Goal: Task Accomplishment & Management: Manage account settings

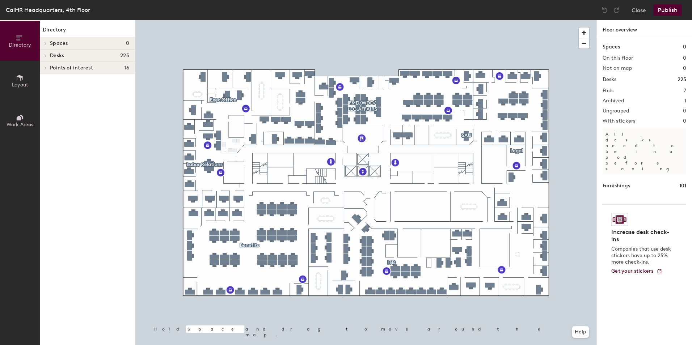
click at [22, 83] on span "Layout" at bounding box center [20, 85] width 16 height 6
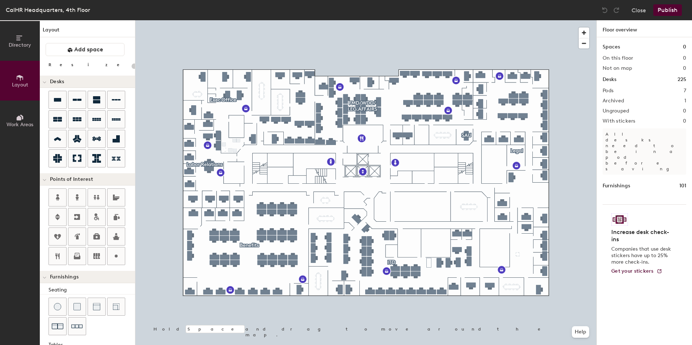
click at [18, 124] on span "Work Areas" at bounding box center [20, 125] width 27 height 6
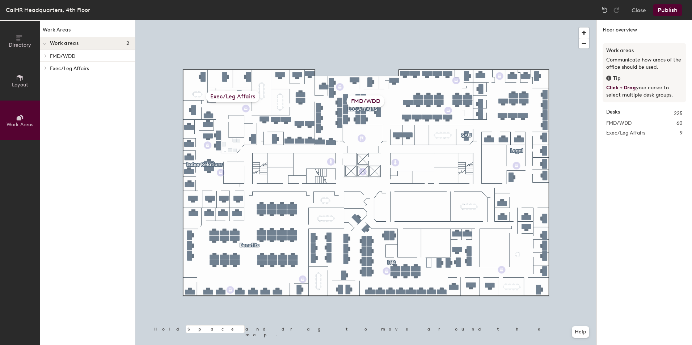
click at [254, 20] on div at bounding box center [365, 20] width 461 height 0
click at [254, 222] on div at bounding box center [254, 222] width 1 height 1
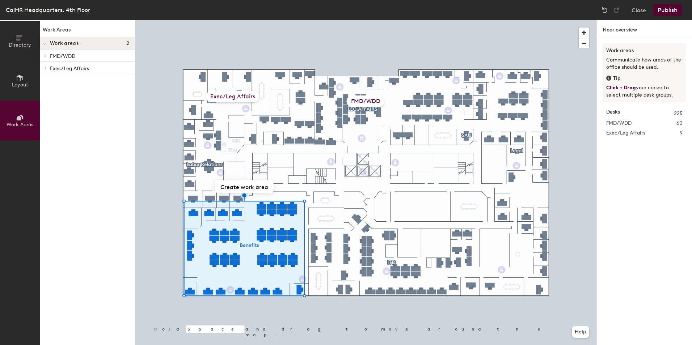
click at [265, 20] on div at bounding box center [365, 20] width 461 height 0
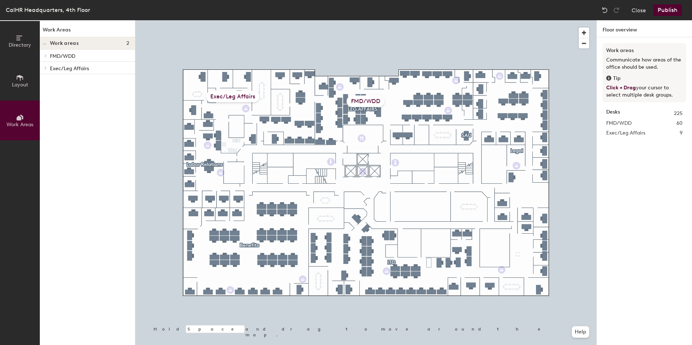
click at [16, 81] on icon at bounding box center [20, 78] width 8 height 8
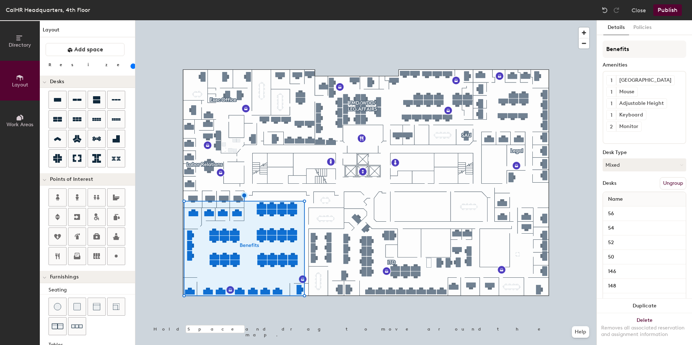
click at [667, 185] on button "Ungroup" at bounding box center [673, 183] width 26 height 12
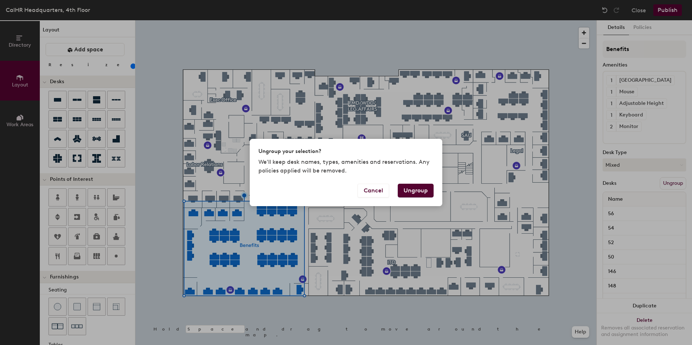
click at [411, 191] on button "Ungroup" at bounding box center [416, 191] width 36 height 14
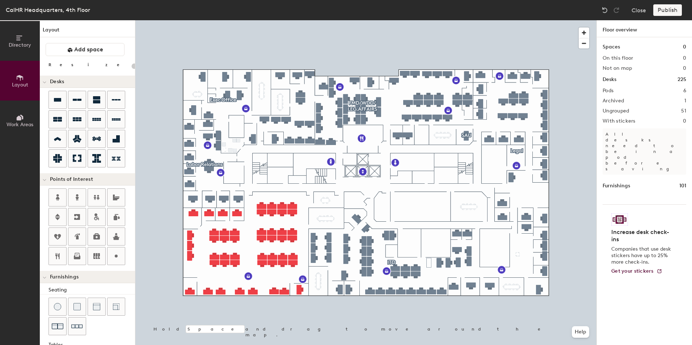
type input "140"
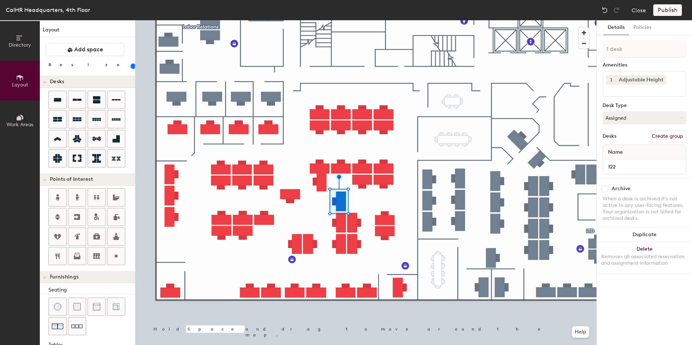
click at [361, 20] on div at bounding box center [365, 20] width 461 height 0
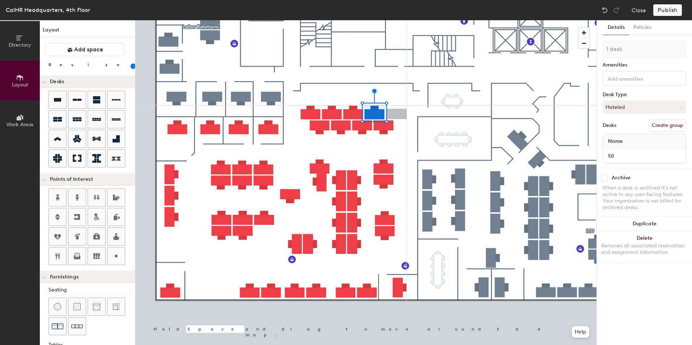
click at [397, 114] on div "Directory Layout Work Areas Layout Add space Resize Desks Points of Interest Fu…" at bounding box center [346, 182] width 692 height 325
click at [403, 126] on div "Directory Layout Work Areas Layout Add space Resize Desks Points of Interest Fu…" at bounding box center [346, 182] width 692 height 325
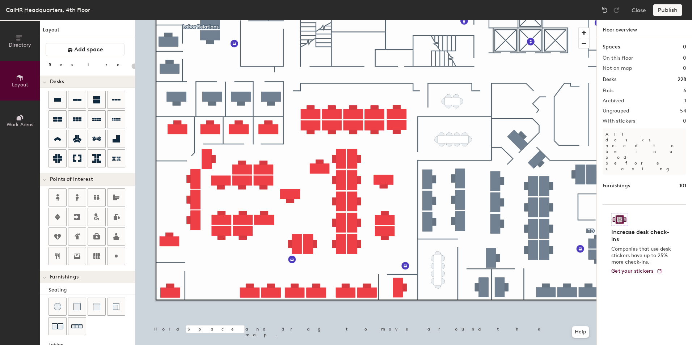
type input "140"
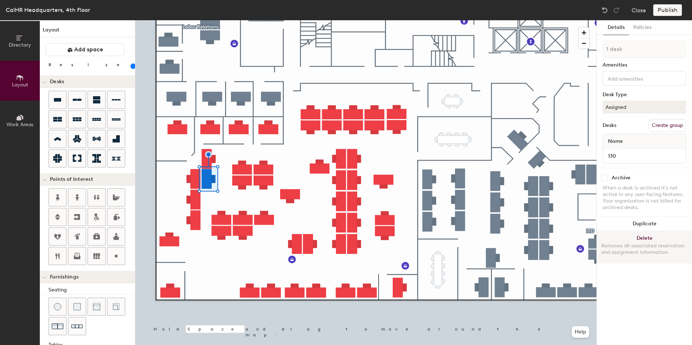
click at [221, 20] on div at bounding box center [365, 20] width 461 height 0
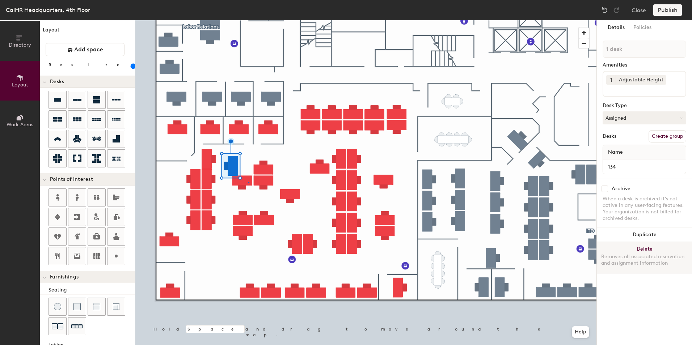
click at [248, 20] on div at bounding box center [365, 20] width 461 height 0
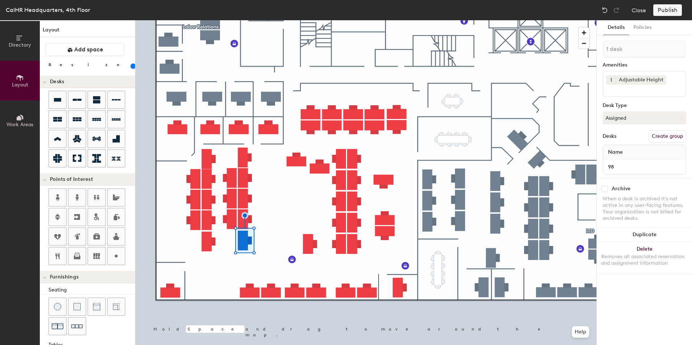
click at [286, 180] on div "Directory Layout Work Areas Layout Add space Resize Desks Points of Interest Fu…" at bounding box center [346, 182] width 692 height 325
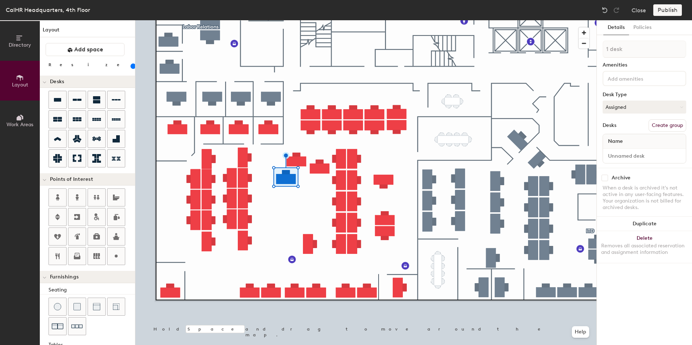
click at [281, 205] on div "Directory Layout Work Areas Layout Add space Resize Desks Points of Interest Fu…" at bounding box center [346, 182] width 692 height 325
click at [279, 231] on div "Directory Layout Work Areas Layout Add space Resize Desks Points of Interest Fu…" at bounding box center [346, 182] width 692 height 325
click at [290, 20] on div at bounding box center [365, 20] width 461 height 0
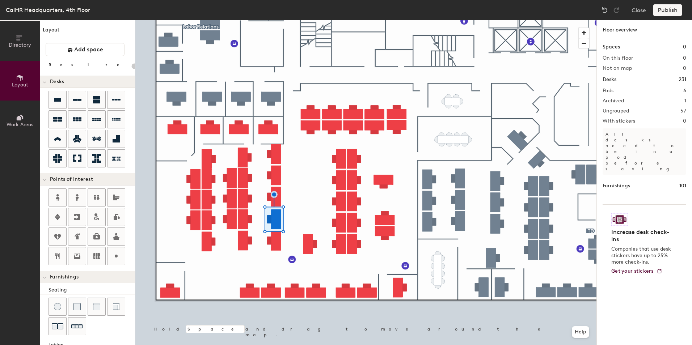
type input "140"
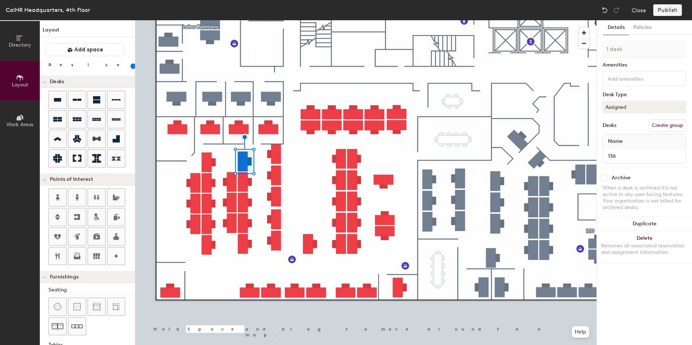
click at [273, 20] on div at bounding box center [365, 20] width 461 height 0
click at [277, 20] on div at bounding box center [365, 20] width 461 height 0
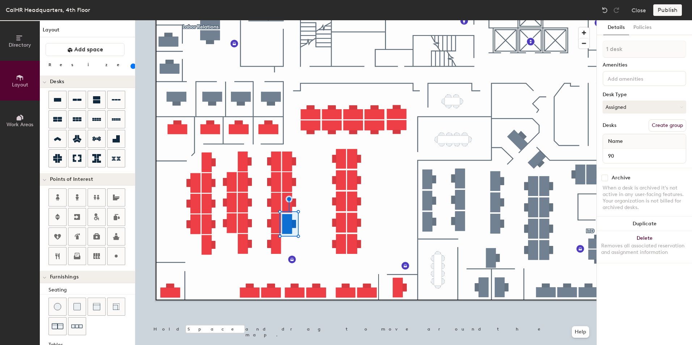
click at [308, 256] on div "Directory Layout Work Areas Layout Add space Resize Desks Points of Interest Fu…" at bounding box center [346, 182] width 692 height 325
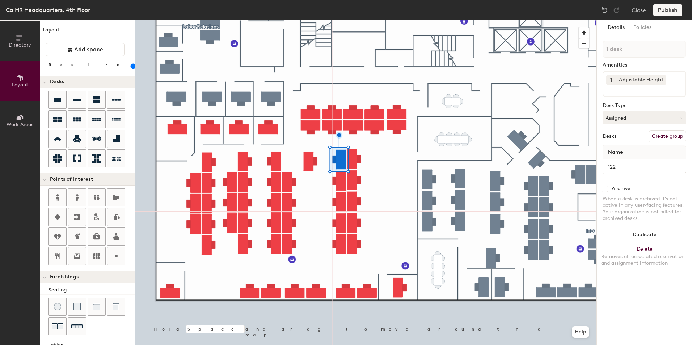
click at [344, 20] on div at bounding box center [365, 20] width 461 height 0
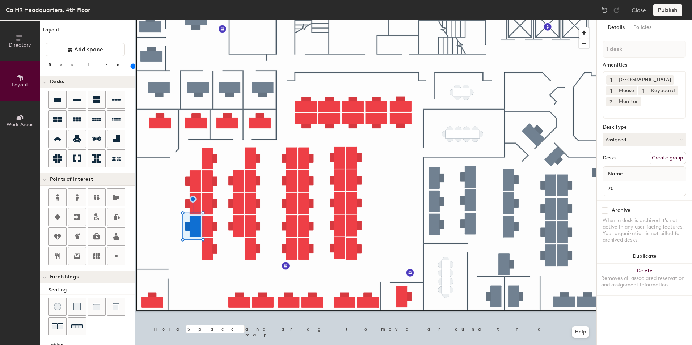
click at [17, 123] on span "Work Areas" at bounding box center [20, 125] width 27 height 6
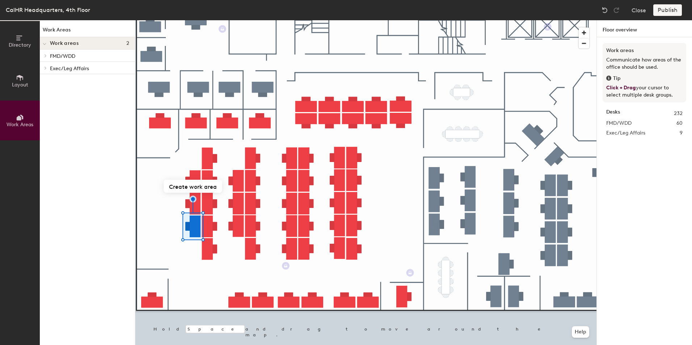
click at [22, 81] on icon at bounding box center [20, 78] width 8 height 8
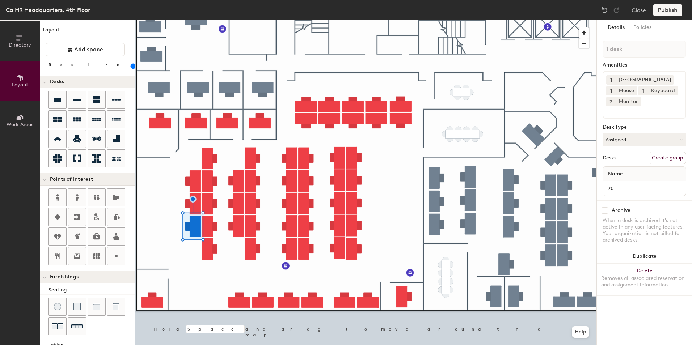
click at [661, 156] on button "Create group" at bounding box center [668, 158] width 38 height 12
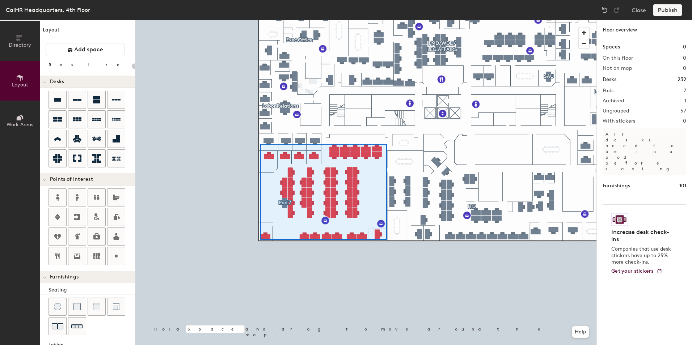
click at [260, 20] on div at bounding box center [365, 20] width 461 height 0
type input "140"
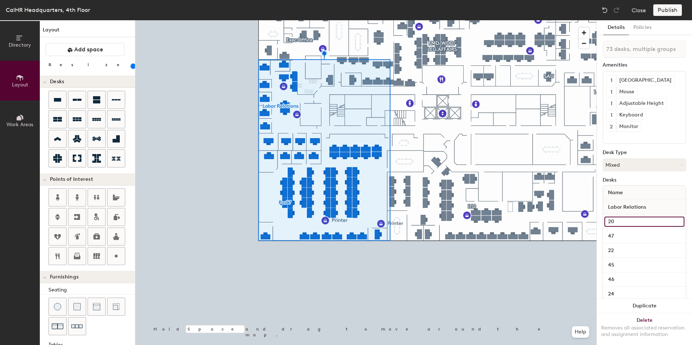
click at [629, 226] on input "20" at bounding box center [644, 222] width 80 height 10
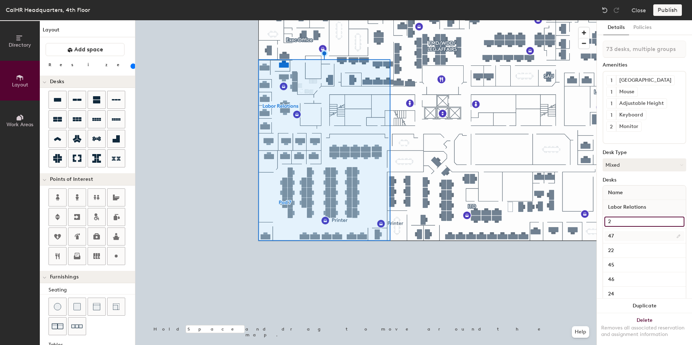
type input "20"
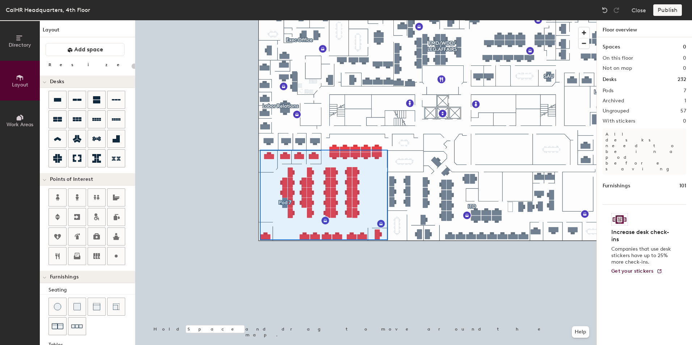
type input "140"
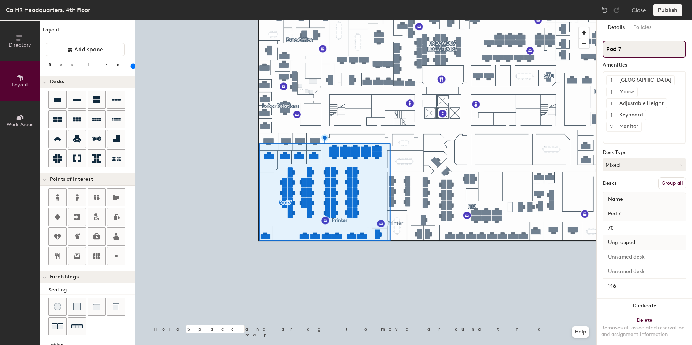
drag, startPoint x: 627, startPoint y: 50, endPoint x: 600, endPoint y: 49, distance: 27.2
click at [600, 49] on div "Details Policies Pod 7 Amenities 1 Docking Station 1 Mouse 1 Adjustable Height …" at bounding box center [644, 182] width 95 height 325
type input "Benefits"
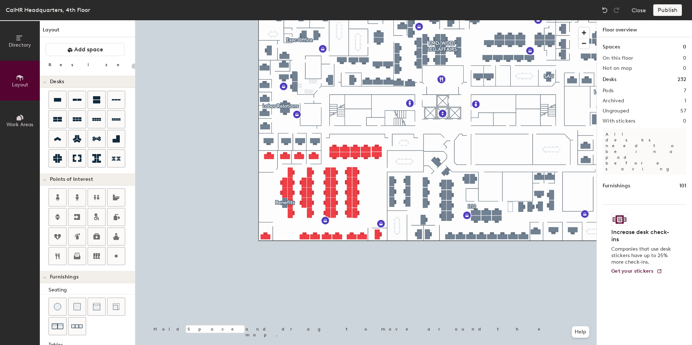
type input "20"
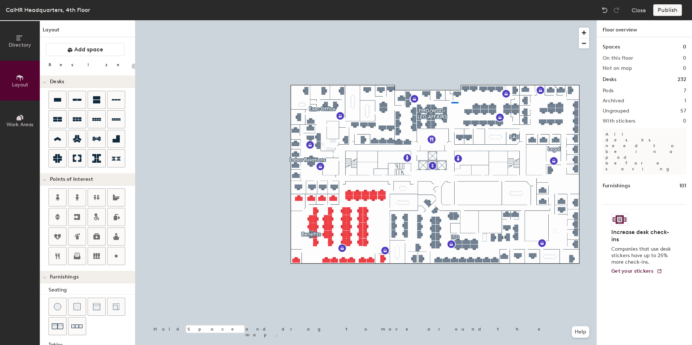
click at [451, 20] on div at bounding box center [365, 20] width 461 height 0
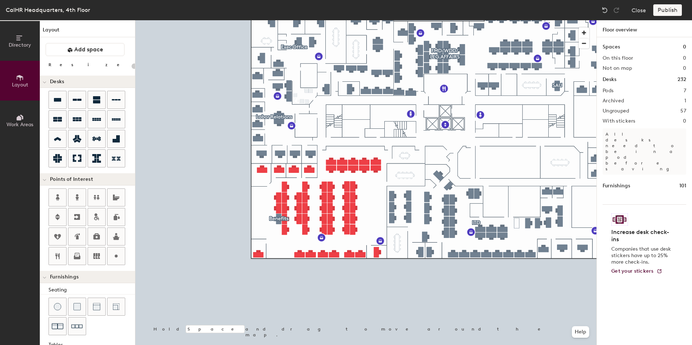
click at [16, 123] on span "Work Areas" at bounding box center [20, 125] width 27 height 6
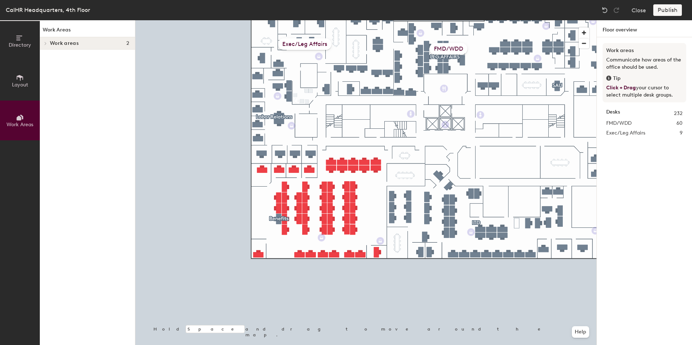
click at [28, 79] on button "Layout" at bounding box center [20, 81] width 40 height 40
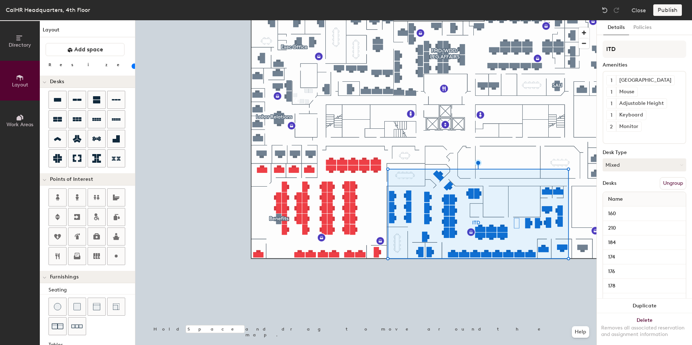
click at [667, 181] on button "Ungroup" at bounding box center [673, 183] width 26 height 12
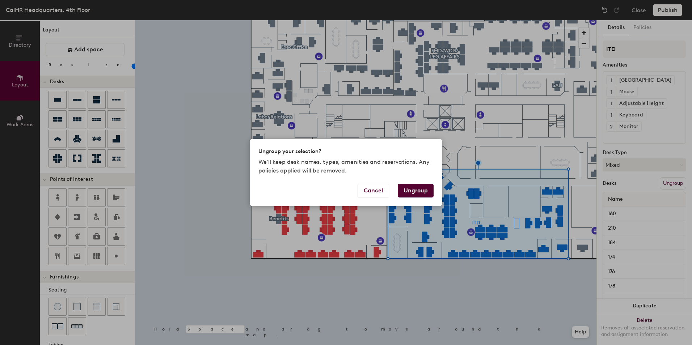
click at [418, 188] on button "Ungroup" at bounding box center [416, 191] width 36 height 14
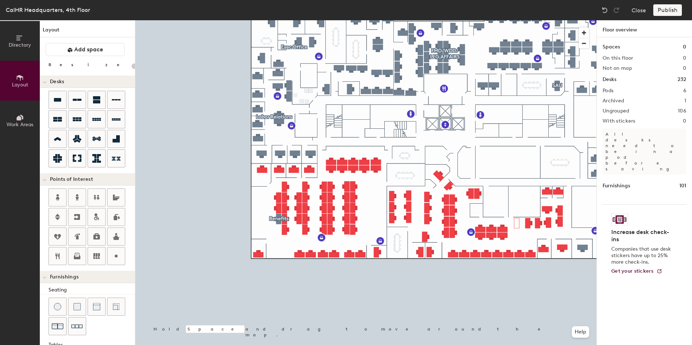
type input "140"
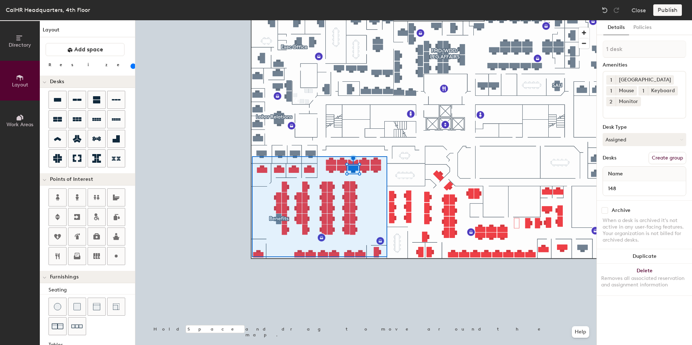
type input "73 desks, multiple groups"
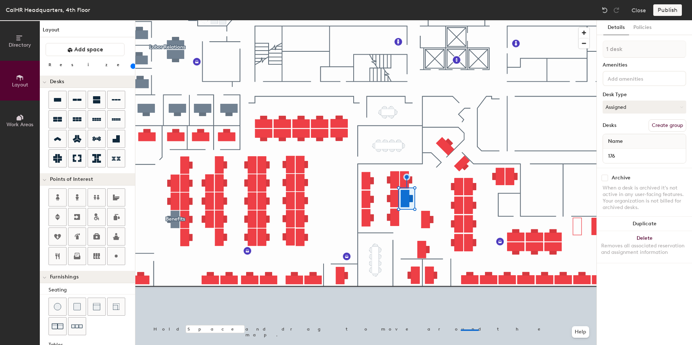
click at [461, 20] on div at bounding box center [365, 20] width 461 height 0
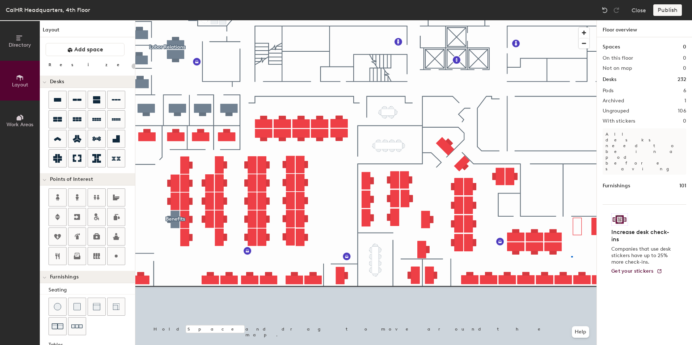
click at [571, 20] on div at bounding box center [365, 20] width 461 height 0
type input "140"
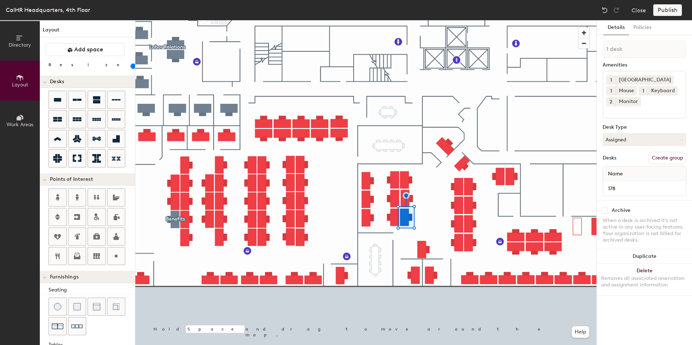
click at [12, 118] on button "Work Areas" at bounding box center [20, 121] width 40 height 40
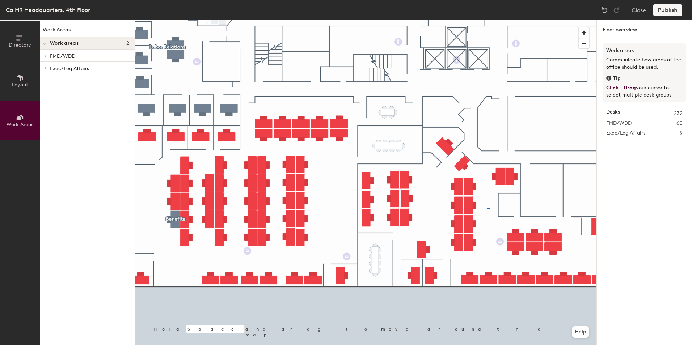
click at [486, 20] on div at bounding box center [365, 20] width 461 height 0
click at [667, 9] on div "Publish" at bounding box center [669, 10] width 33 height 12
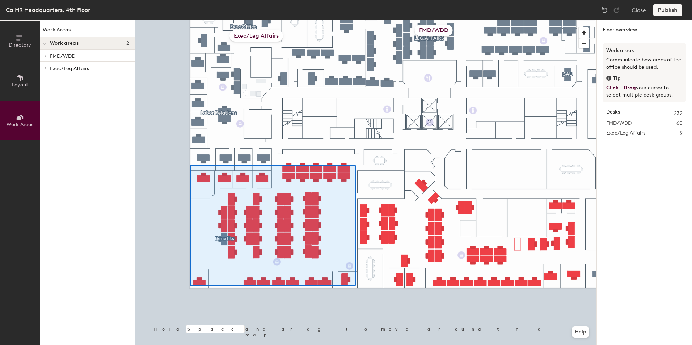
click at [190, 20] on div at bounding box center [365, 20] width 461 height 0
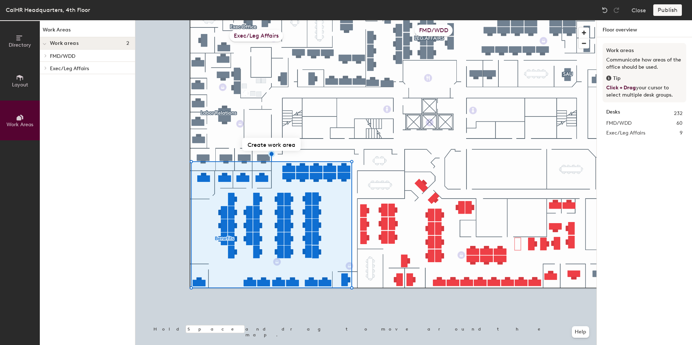
click at [26, 86] on span "Layout" at bounding box center [20, 85] width 16 height 6
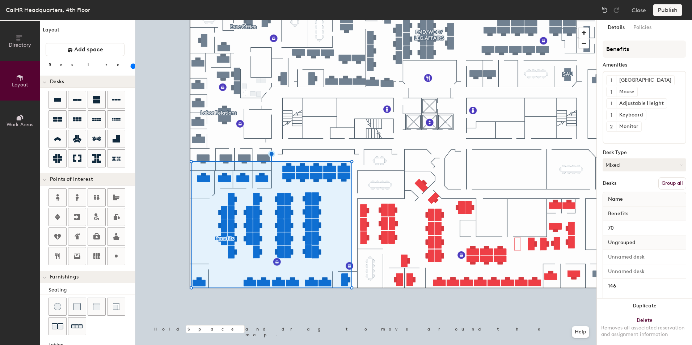
click at [673, 183] on button "Group all" at bounding box center [672, 183] width 28 height 12
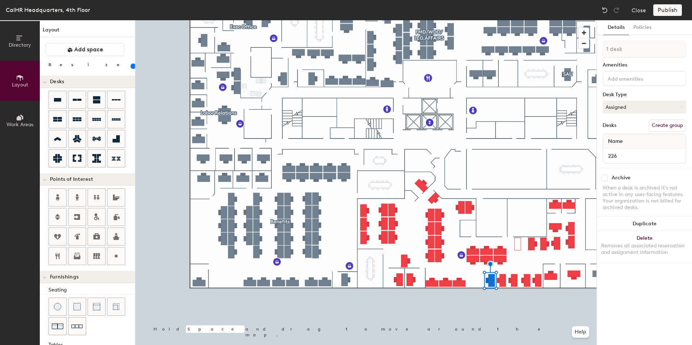
click at [455, 268] on div "Directory Layout Work Areas Layout Add space Resize Desks Points of Interest Fu…" at bounding box center [346, 182] width 692 height 325
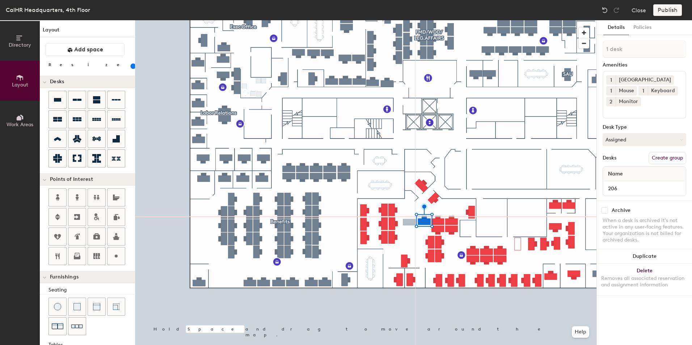
click at [409, 223] on div "Directory Layout Work Areas Layout Add space Resize Desks Points of Interest Fu…" at bounding box center [346, 182] width 692 height 325
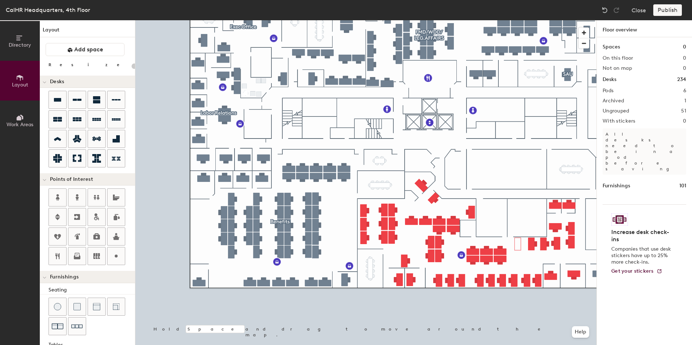
type input "140"
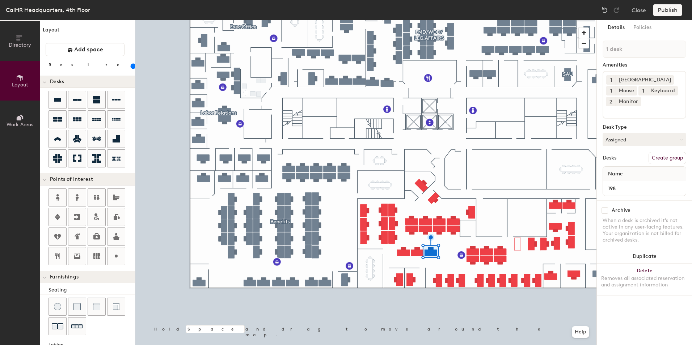
click at [445, 253] on div "Directory Layout Work Areas Layout Add space Resize Desks Points of Interest Fu…" at bounding box center [346, 182] width 692 height 325
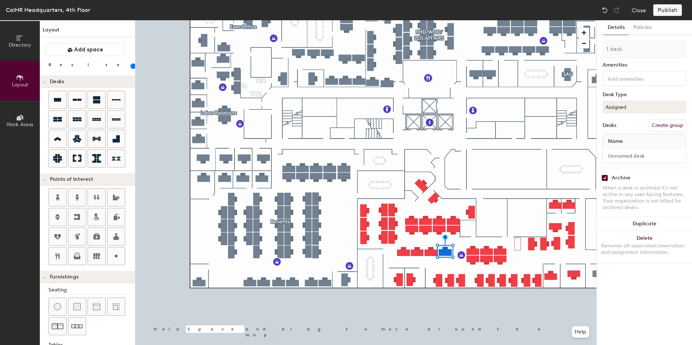
checkbox input "true"
drag, startPoint x: 57, startPoint y: 101, endPoint x: 100, endPoint y: 181, distance: 91.2
click at [100, 181] on div "Directory Layout Work Areas Layout Add space Resize Desks Points of Interest Fu…" at bounding box center [346, 182] width 692 height 325
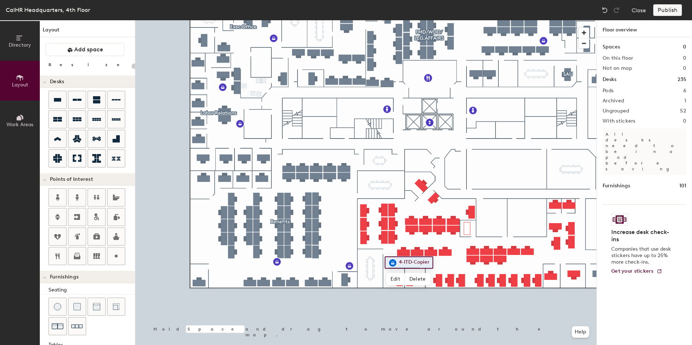
type input "140"
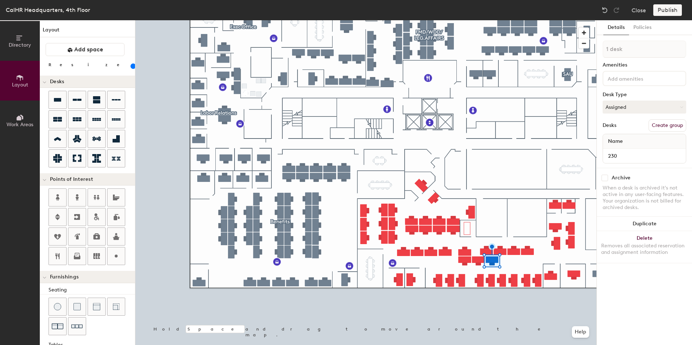
click at [519, 265] on div "Directory Layout Work Areas Layout Add space Resize Desks Points of Interest Fu…" at bounding box center [346, 182] width 692 height 325
click at [542, 254] on div "Directory Layout Work Areas Layout Add space Resize Desks Points of Interest Fu…" at bounding box center [346, 182] width 692 height 325
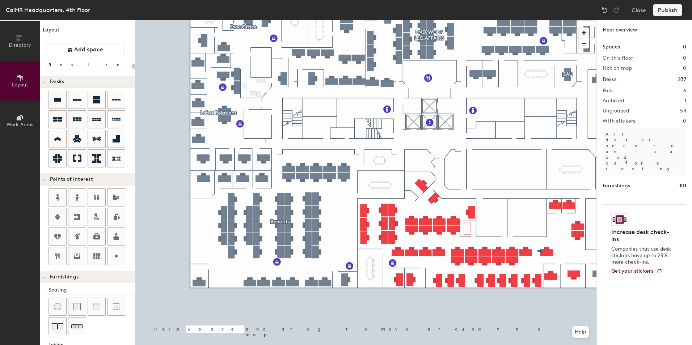
click at [538, 20] on div at bounding box center [365, 20] width 461 height 0
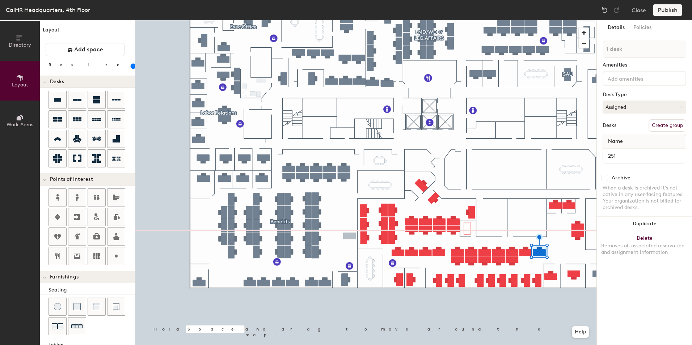
click at [530, 268] on div "Directory Layout Work Areas Layout Add space Resize Desks Points of Interest Fu…" at bounding box center [346, 182] width 692 height 325
drag, startPoint x: 52, startPoint y: 101, endPoint x: 586, endPoint y: 285, distance: 565.0
click at [586, 20] on div at bounding box center [365, 20] width 461 height 0
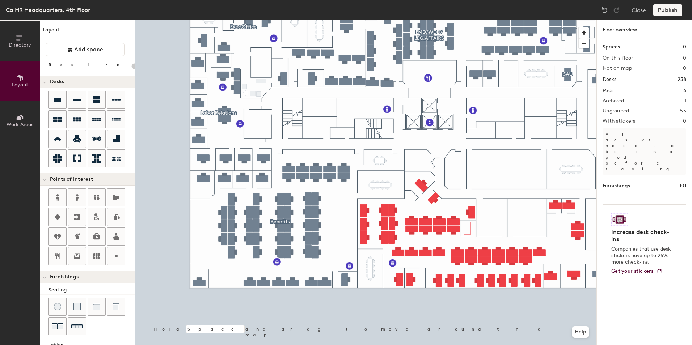
click at [510, 157] on div "Directory Layout Work Areas Layout Add space Resize Desks Points of Interest Fu…" at bounding box center [346, 182] width 692 height 325
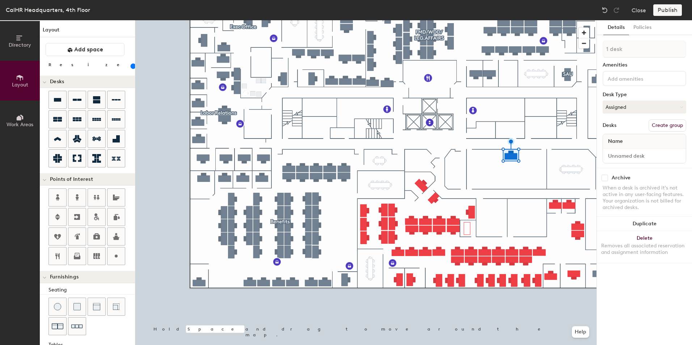
click at [496, 176] on div "Directory Layout Work Areas Layout Add space Resize Desks Points of Interest Fu…" at bounding box center [346, 182] width 692 height 325
click at [515, 183] on div "Directory Layout Work Areas Layout Add space Resize Desks Points of Interest Fu…" at bounding box center [346, 182] width 692 height 325
click at [484, 164] on div "Directory Layout Work Areas Layout Add space Resize Desks Points of Interest Fu…" at bounding box center [346, 182] width 692 height 325
click at [478, 182] on div "Directory Layout Work Areas Layout Add space Resize Desks Points of Interest Fu…" at bounding box center [346, 182] width 692 height 325
click at [533, 167] on div "Directory Layout Work Areas Layout Add space Resize Desks Points of Interest Fu…" at bounding box center [346, 182] width 692 height 325
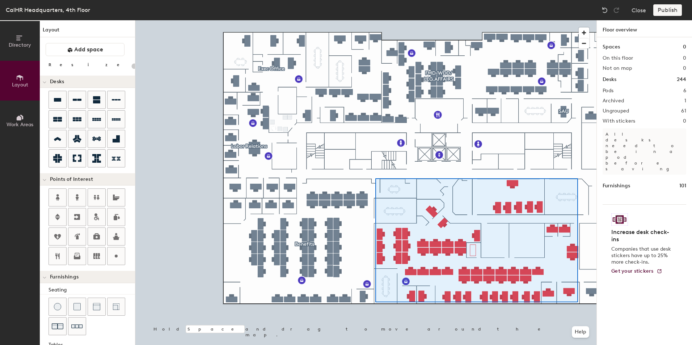
drag, startPoint x: 61, startPoint y: 100, endPoint x: 375, endPoint y: 178, distance: 324.3
click at [375, 20] on div at bounding box center [365, 20] width 461 height 0
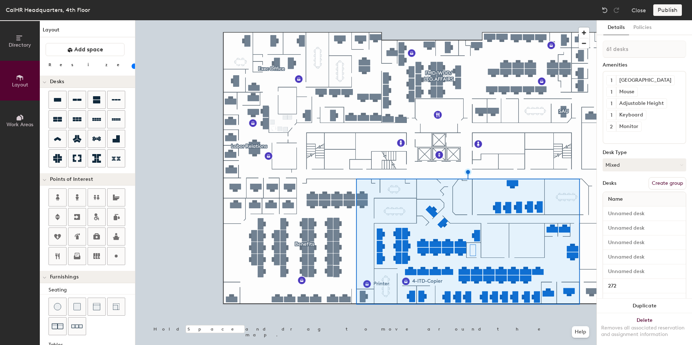
click at [654, 181] on button "Create group" at bounding box center [668, 183] width 38 height 12
type input "20"
drag, startPoint x: 626, startPoint y: 49, endPoint x: 600, endPoint y: 52, distance: 25.9
click at [600, 52] on div "Details Policies Pod 7 Amenities 1 Docking Station 1 Mouse 1 Adjustable Height …" at bounding box center [644, 182] width 95 height 325
type input "I"
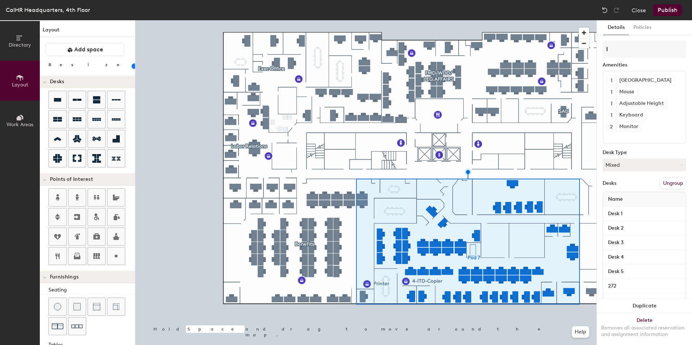
type input "20"
type input "IT"
type input "20"
type input "ITD"
type input "20"
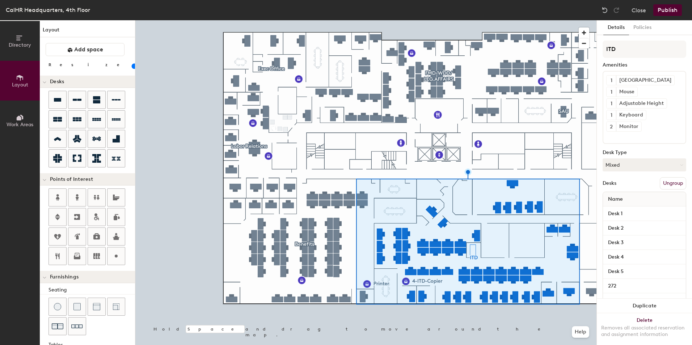
type input "ITD"
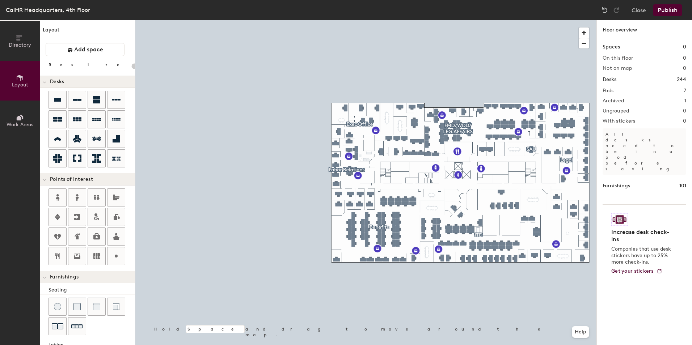
type input "140"
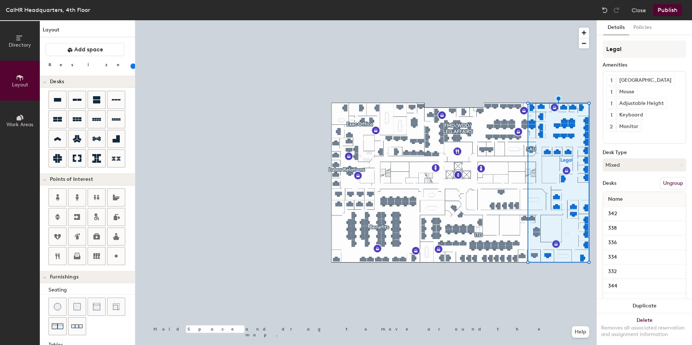
click at [663, 184] on button "Ungroup" at bounding box center [673, 183] width 26 height 12
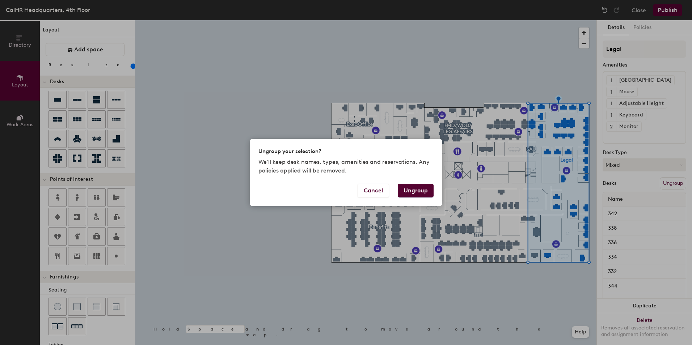
click at [427, 191] on button "Ungroup" at bounding box center [416, 191] width 36 height 14
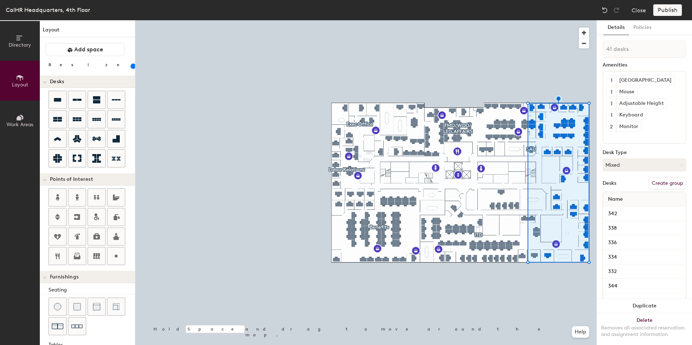
type input "1 desk"
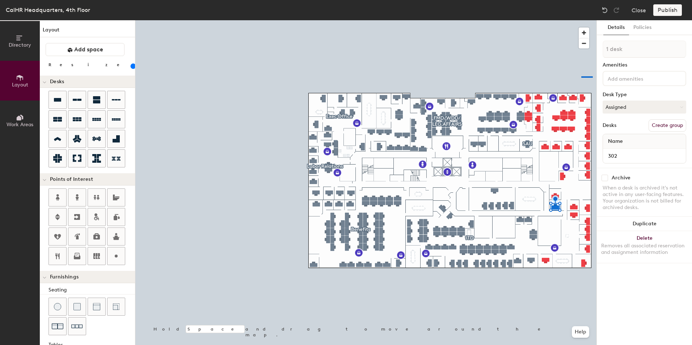
click at [581, 20] on div at bounding box center [365, 20] width 461 height 0
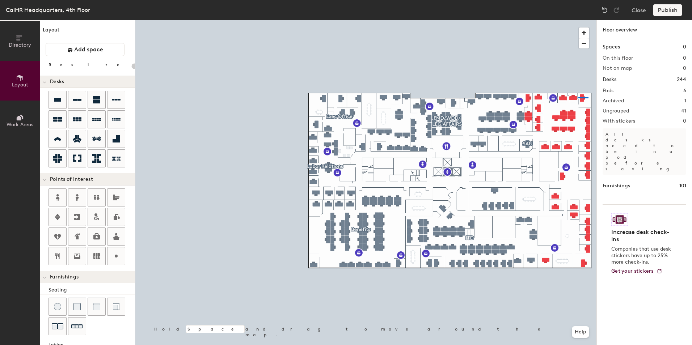
click at [578, 20] on div at bounding box center [365, 20] width 461 height 0
click at [587, 197] on div "Directory Layout Work Areas Layout Add space Resize Desks Points of Interest Fu…" at bounding box center [346, 182] width 692 height 325
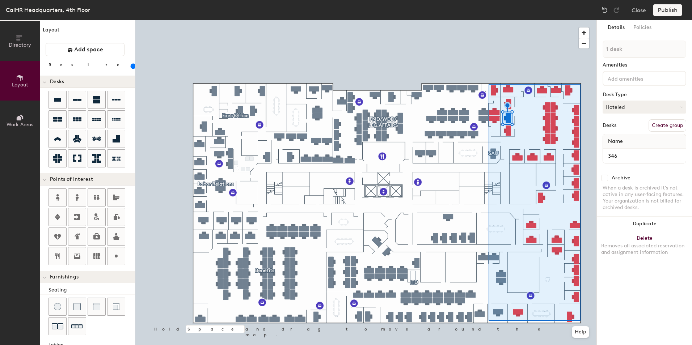
drag, startPoint x: 56, startPoint y: 98, endPoint x: 132, endPoint y: 111, distance: 77.4
click at [489, 20] on div at bounding box center [365, 20] width 461 height 0
type input "20"
type input "164 desks, multiple groups"
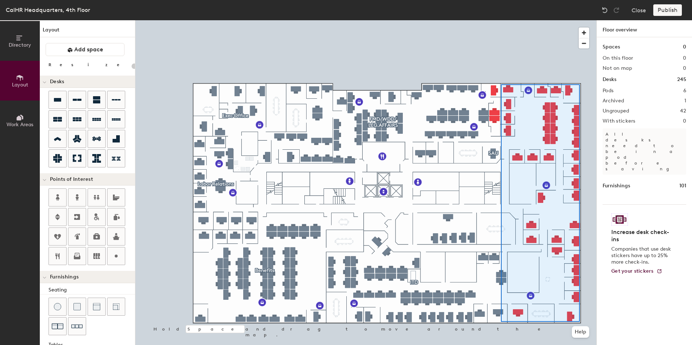
click at [501, 20] on div at bounding box center [365, 20] width 461 height 0
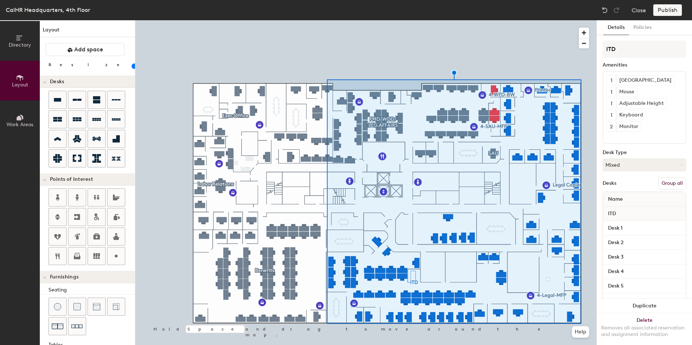
type input "20"
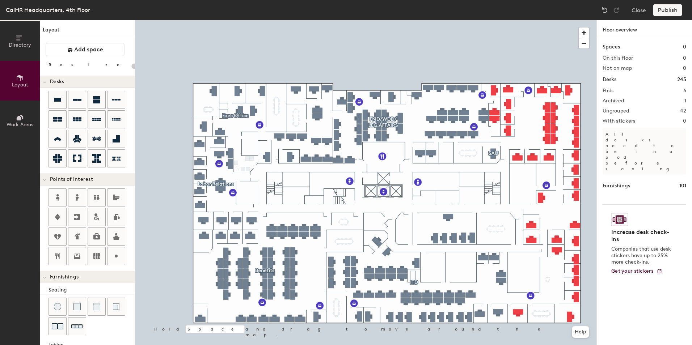
type input "20"
click at [28, 118] on button "Work Areas" at bounding box center [20, 121] width 40 height 40
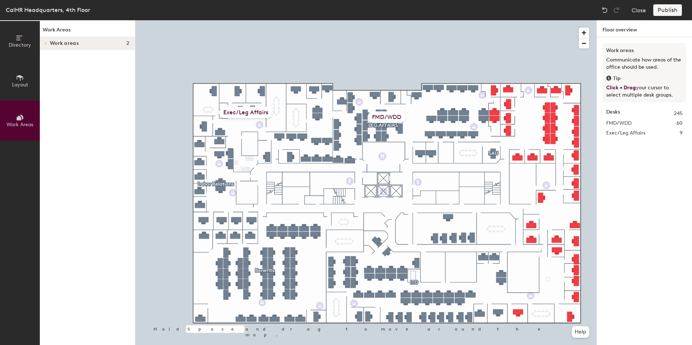
click at [14, 82] on span "Layout" at bounding box center [20, 85] width 16 height 6
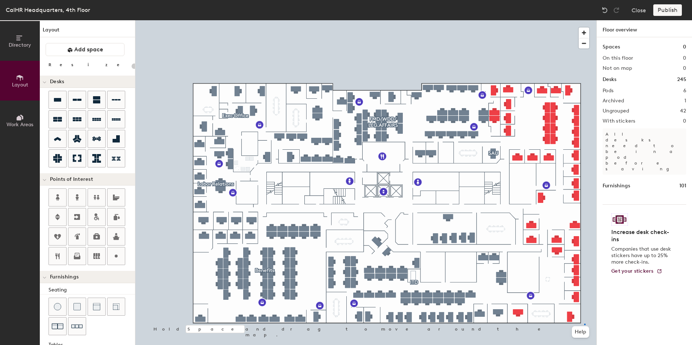
click at [584, 20] on div at bounding box center [365, 20] width 461 height 0
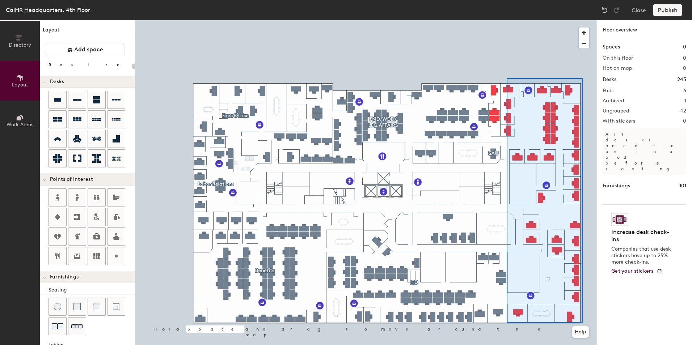
click at [507, 20] on div at bounding box center [365, 20] width 461 height 0
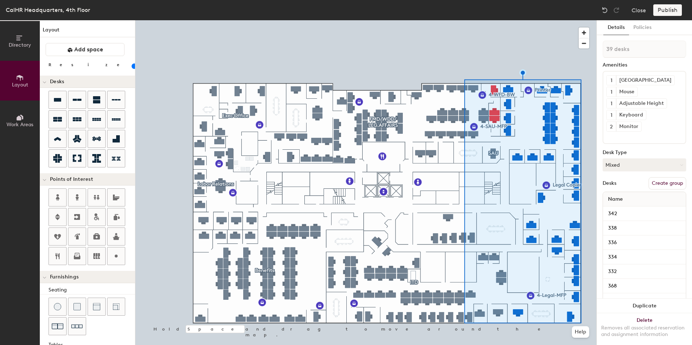
click at [654, 182] on button "Create group" at bounding box center [668, 183] width 38 height 12
type input "20"
type input "Pod"
type input "20"
type input "Pod"
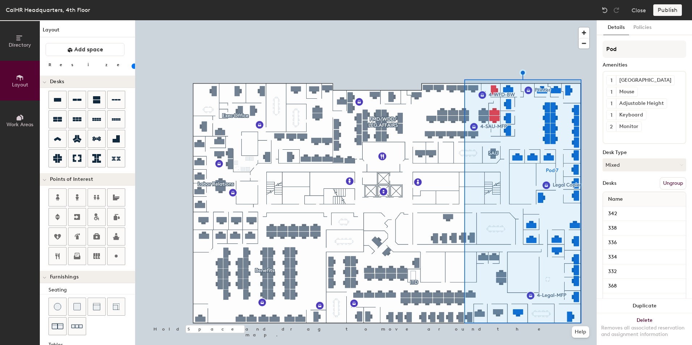
type input "20"
type input "Po"
type input "20"
type input "P"
type input "20"
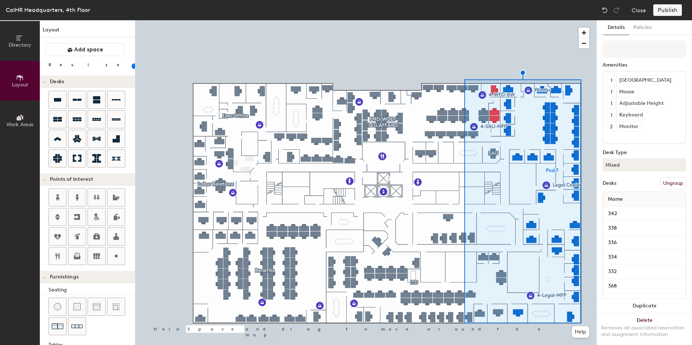
type input "20"
type input "L"
type input "20"
type input "Le"
type input "20"
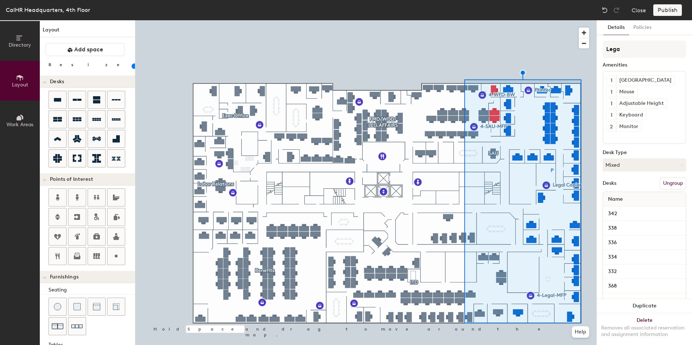
type input "Legal"
type input "20"
type input "Legal"
click at [651, 168] on button "Mixed" at bounding box center [645, 165] width 84 height 13
click at [663, 9] on div "Publish" at bounding box center [669, 10] width 33 height 12
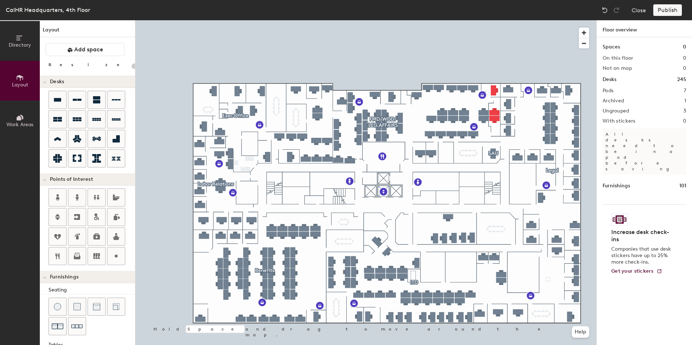
type input "140"
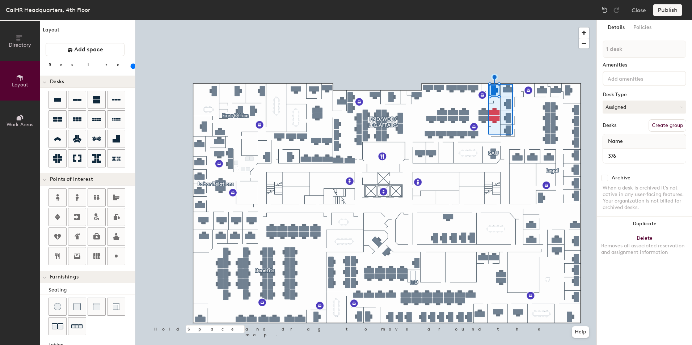
click at [488, 20] on div at bounding box center [365, 20] width 461 height 0
type input "102 desks, multiple groups"
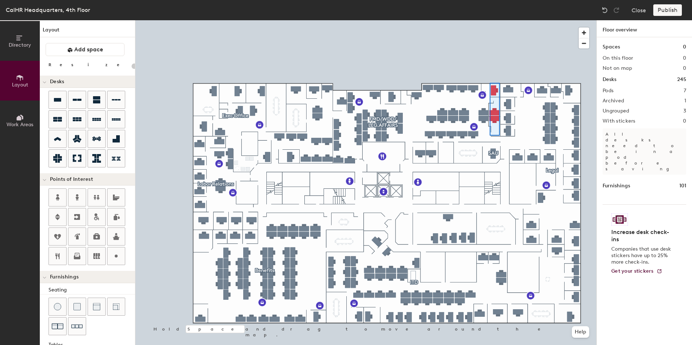
click at [490, 20] on div at bounding box center [365, 20] width 461 height 0
type input "140"
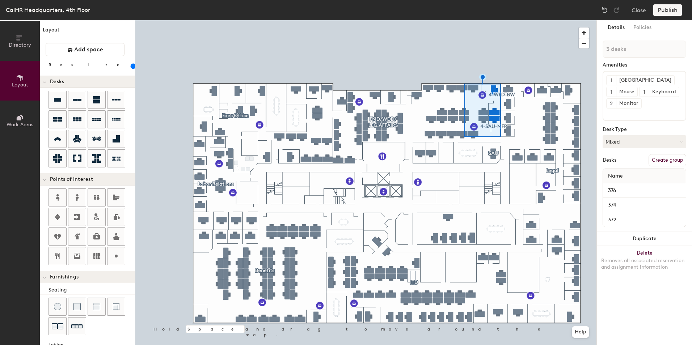
click at [657, 160] on button "Create group" at bounding box center [668, 160] width 38 height 12
drag, startPoint x: 627, startPoint y: 48, endPoint x: 601, endPoint y: 50, distance: 26.1
click at [601, 50] on div "Details Policies Pod 8 Amenities 1 Docking Station 1 Mouse 1 Keyboard 2 Monitor…" at bounding box center [644, 182] width 95 height 325
type input "Legal 2"
click at [670, 9] on button "Publish" at bounding box center [667, 10] width 29 height 12
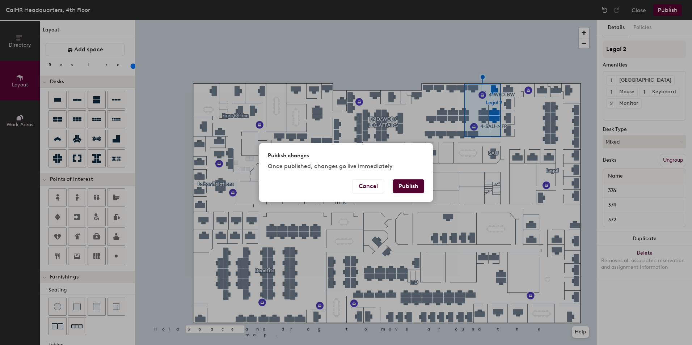
click at [403, 188] on button "Publish" at bounding box center [408, 187] width 31 height 14
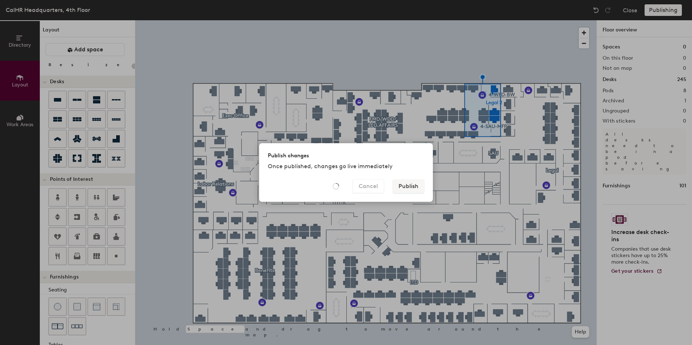
type input "20"
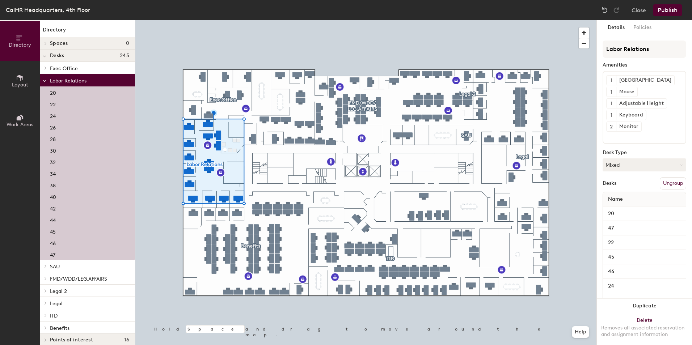
click at [671, 8] on button "Publish" at bounding box center [667, 10] width 29 height 12
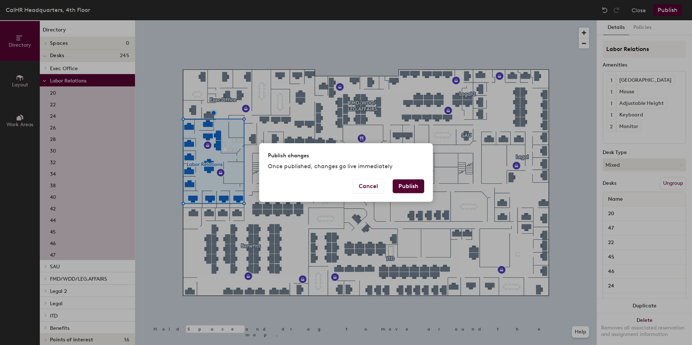
click at [404, 186] on button "Publish" at bounding box center [408, 187] width 31 height 14
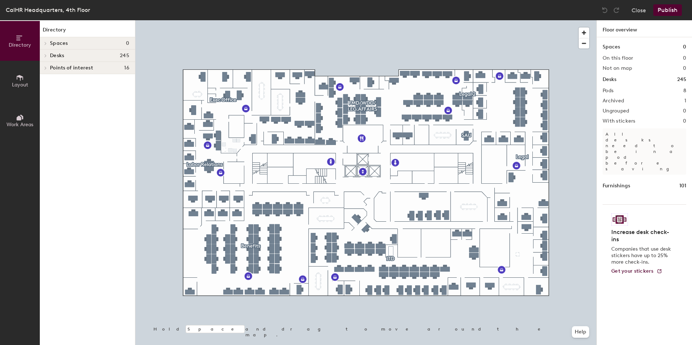
click at [10, 76] on button "Layout" at bounding box center [20, 81] width 40 height 40
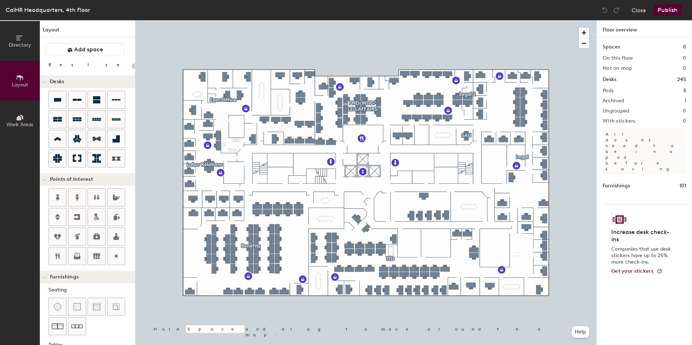
click at [25, 124] on span "Work Areas" at bounding box center [20, 125] width 27 height 6
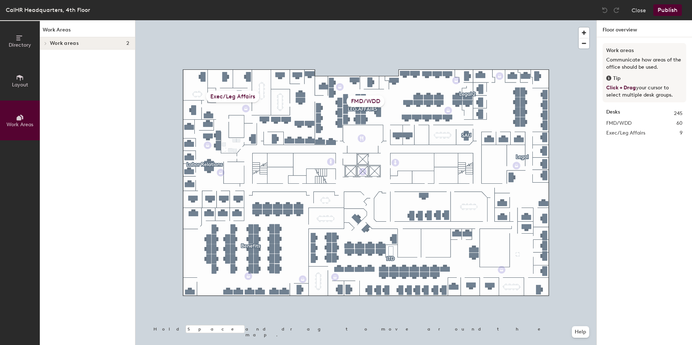
click at [16, 82] on span "Layout" at bounding box center [20, 85] width 16 height 6
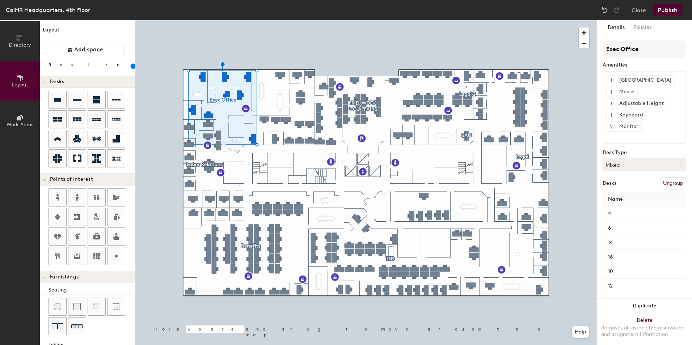
click at [660, 181] on button "Ungroup" at bounding box center [673, 183] width 26 height 12
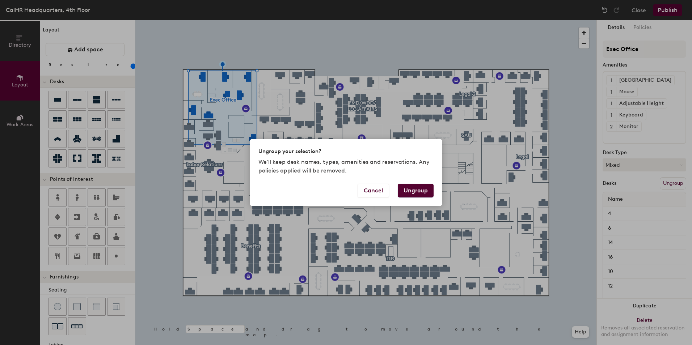
click at [418, 190] on button "Ungroup" at bounding box center [416, 191] width 36 height 14
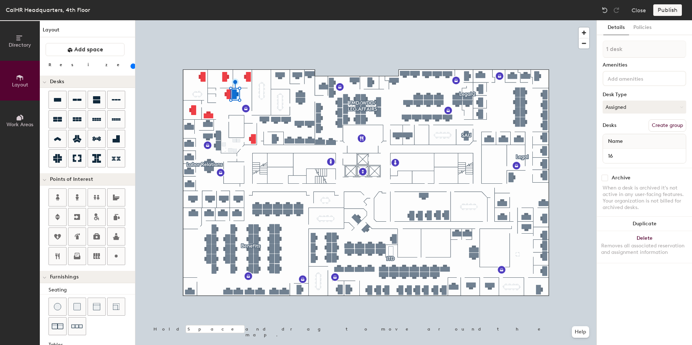
click at [225, 108] on div "Directory Layout Work Areas Layout Add space Resize Desks Points of Interest Fu…" at bounding box center [346, 182] width 692 height 325
click at [239, 111] on div "Directory Layout Work Areas Layout Add space Resize Desks Points of Interest Fu…" at bounding box center [346, 182] width 692 height 325
click at [236, 128] on div "Directory Layout Work Areas Layout Add space Resize Desks Points of Interest Fu…" at bounding box center [346, 182] width 692 height 325
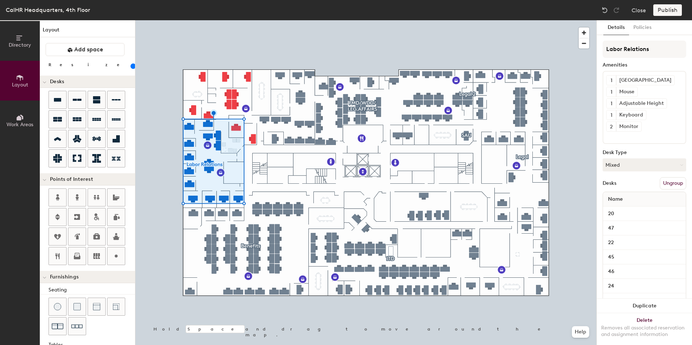
click at [673, 184] on button "Ungroup" at bounding box center [673, 183] width 26 height 12
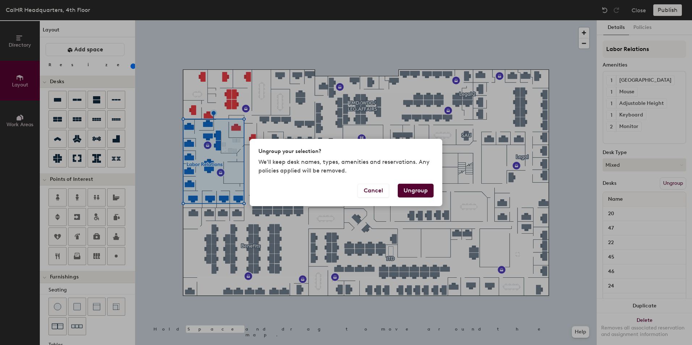
click at [423, 191] on button "Ungroup" at bounding box center [416, 191] width 36 height 14
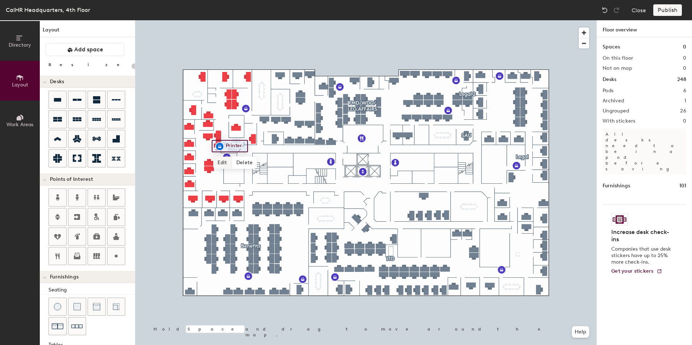
type input "140"
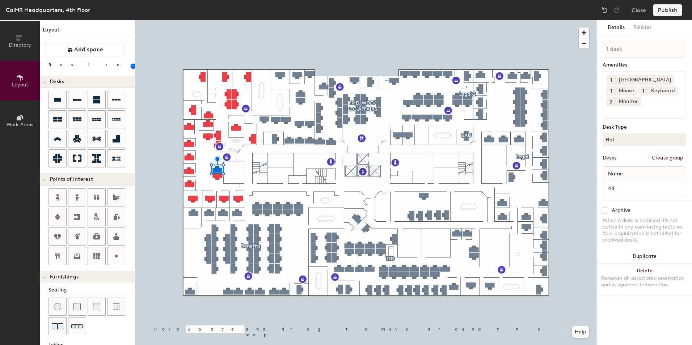
click at [206, 168] on div "Directory Layout Work Areas Layout Add space Resize Desks Points of Interest Fu…" at bounding box center [346, 182] width 692 height 325
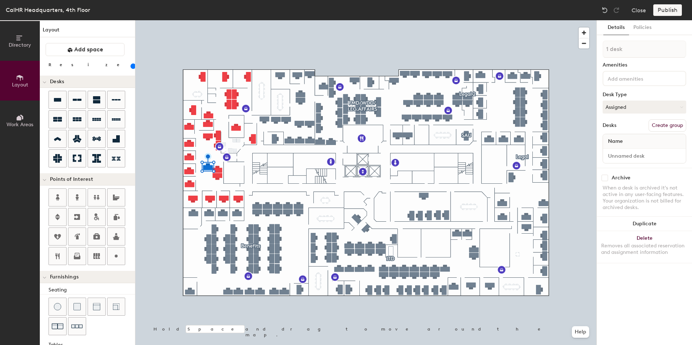
click at [205, 182] on div "Directory Layout Work Areas Layout Add space Resize Desks Points of Interest Fu…" at bounding box center [346, 182] width 692 height 325
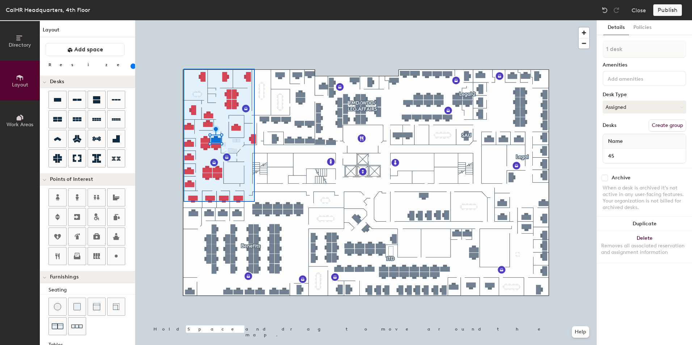
click at [184, 20] on div at bounding box center [365, 20] width 461 height 0
type input "20"
type input "29 desks"
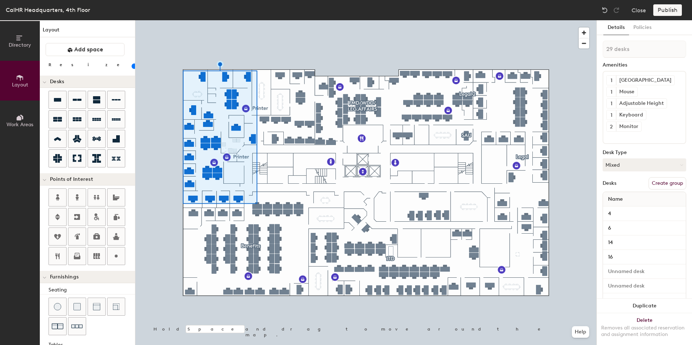
click at [652, 184] on button "Create group" at bounding box center [668, 183] width 38 height 12
type input "20"
drag, startPoint x: 624, startPoint y: 48, endPoint x: 599, endPoint y: 51, distance: 25.2
click at [599, 51] on div "Details Policies Pod 7 Amenities 1 Docking Station 1 Mouse 1 Adjustable Height …" at bounding box center [644, 182] width 95 height 325
type input "L"
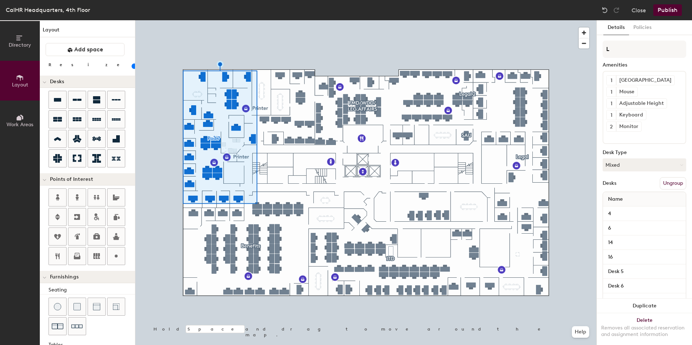
type input "20"
type input "La"
type input "20"
type input "Lab"
type input "20"
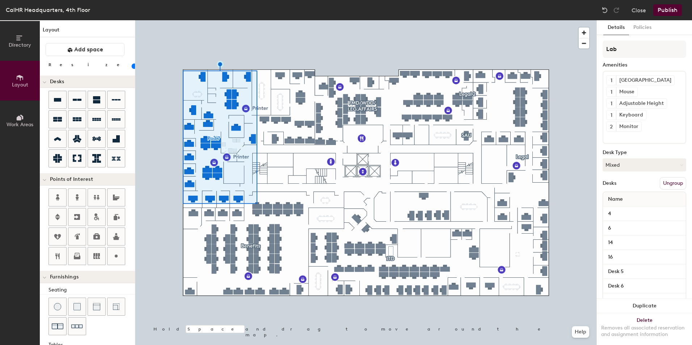
type input "Labo"
type input "20"
type input "Labor"
type input "20"
type input "Labo"
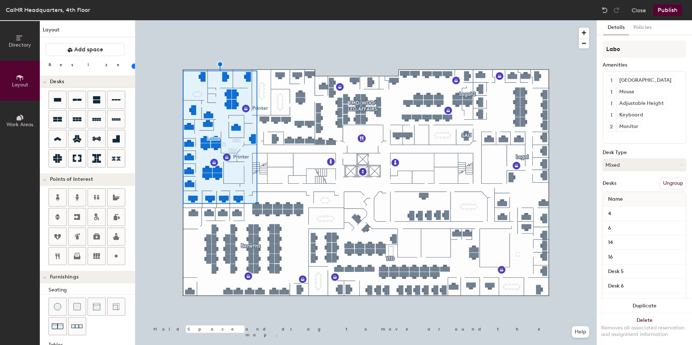
type input "20"
type input "La"
type input "20"
type input "L"
type input "20"
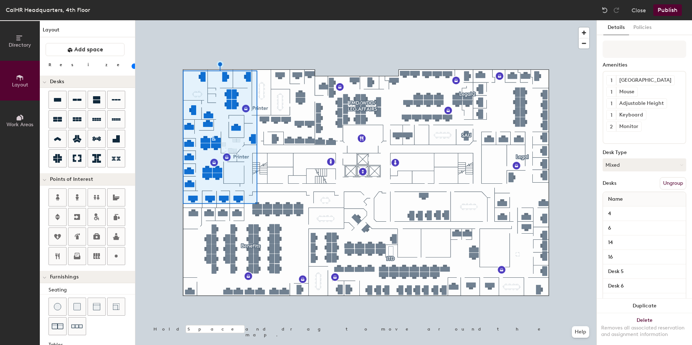
type input "20"
click at [617, 49] on input at bounding box center [645, 49] width 84 height 17
type input "E"
type input "20"
type input "Ex"
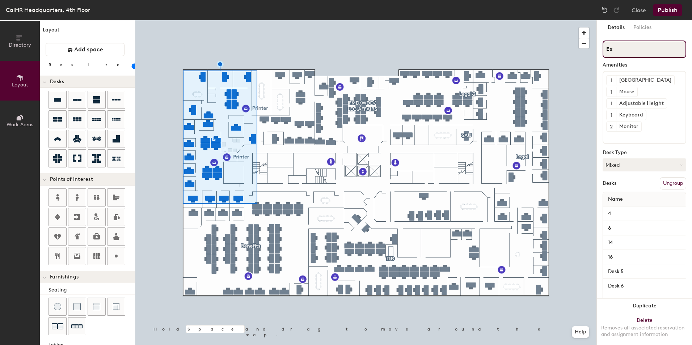
type input "20"
type input "Exe"
type input "20"
type input "Exec"
type input "20"
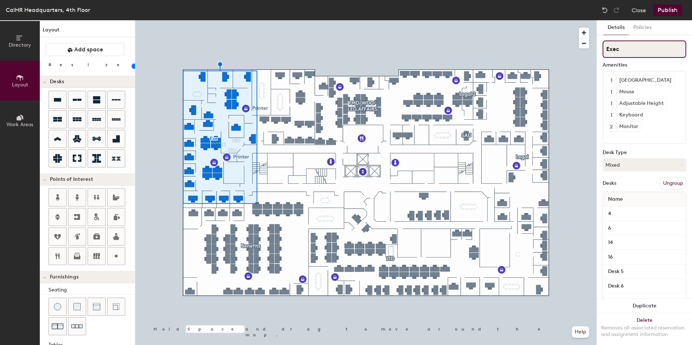
type input "Exec/"
type input "20"
type input "Exec/L"
type input "20"
type input "Exec/La"
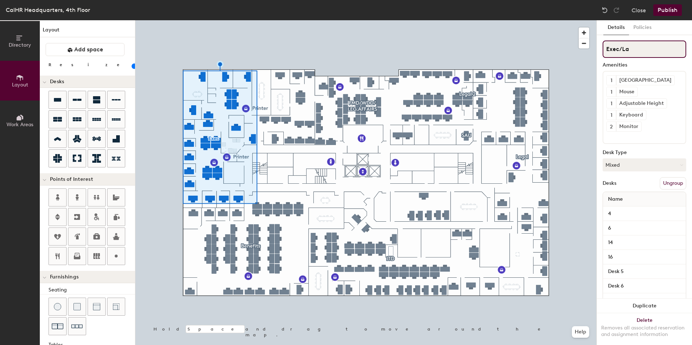
type input "20"
type input "Exec/Labor"
type input "20"
type input "Exec/Labor"
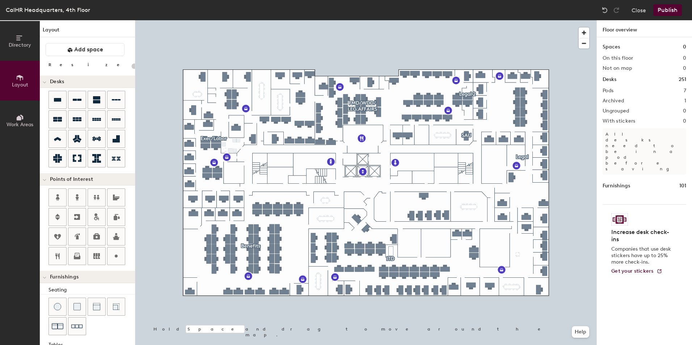
click at [666, 8] on button "Publish" at bounding box center [667, 10] width 29 height 12
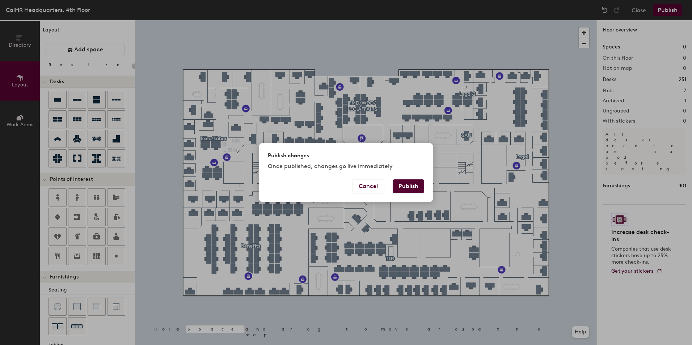
click at [397, 185] on button "Publish" at bounding box center [408, 187] width 31 height 14
type input "20"
